Goal: Task Accomplishment & Management: Manage account settings

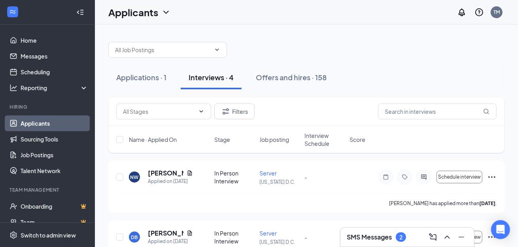
click at [387, 233] on h3 "SMS Messages" at bounding box center [369, 237] width 45 height 9
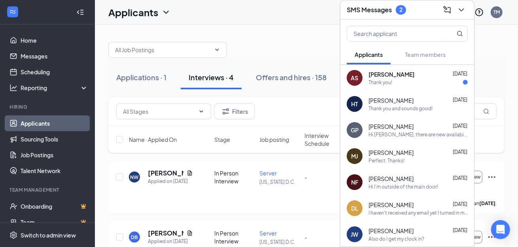
click at [418, 82] on div "Thank you!" at bounding box center [418, 82] width 99 height 7
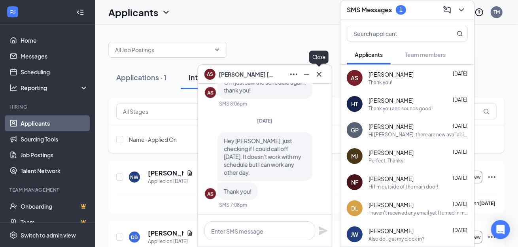
click at [319, 80] on button at bounding box center [319, 74] width 13 height 13
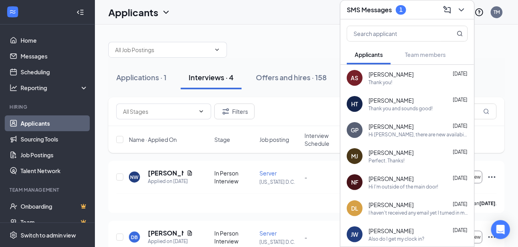
click at [389, 10] on h3 "SMS Messages" at bounding box center [369, 10] width 45 height 9
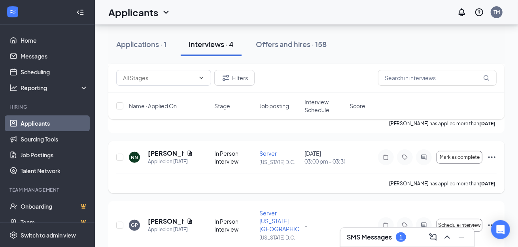
scroll to position [137, 0]
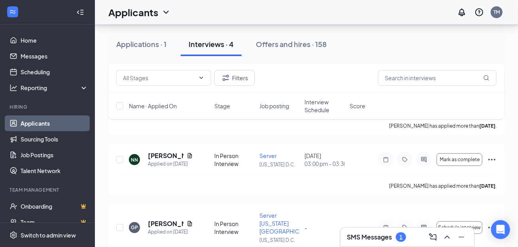
click at [378, 54] on div "Applications · 1 Interviews · 4 Offers and hires · 158" at bounding box center [306, 44] width 396 height 24
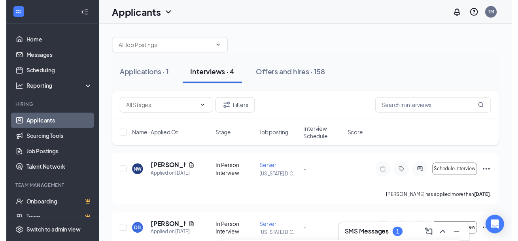
scroll to position [0, 0]
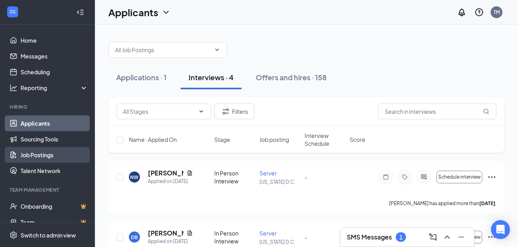
click at [68, 151] on link "Job Postings" at bounding box center [55, 155] width 68 height 16
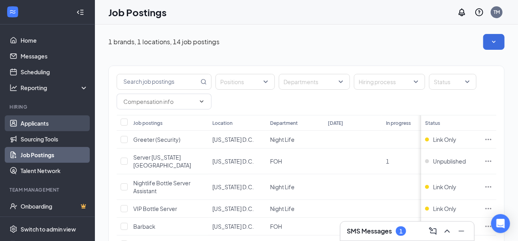
click at [45, 122] on link "Applicants" at bounding box center [55, 123] width 68 height 16
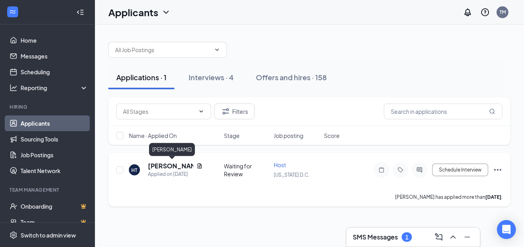
click at [173, 163] on h5 "[PERSON_NAME]" at bounding box center [170, 166] width 45 height 9
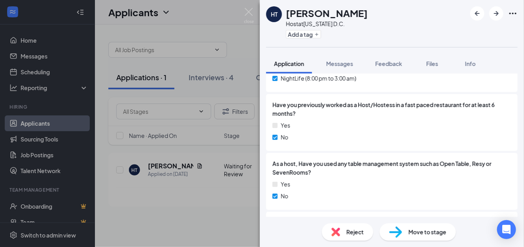
scroll to position [514, 0]
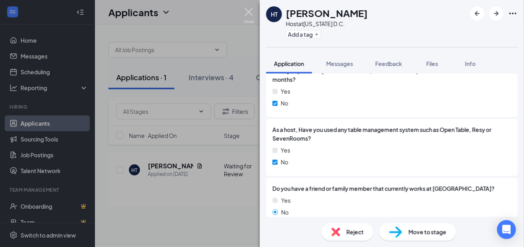
click at [250, 10] on img at bounding box center [249, 15] width 10 height 15
